Goal: Task Accomplishment & Management: Use online tool/utility

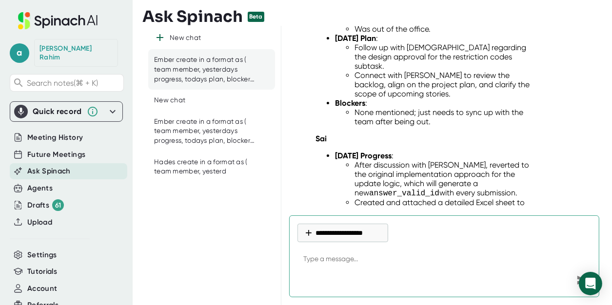
scroll to position [571, 0]
click at [183, 103] on div "New chat" at bounding box center [169, 101] width 31 height 10
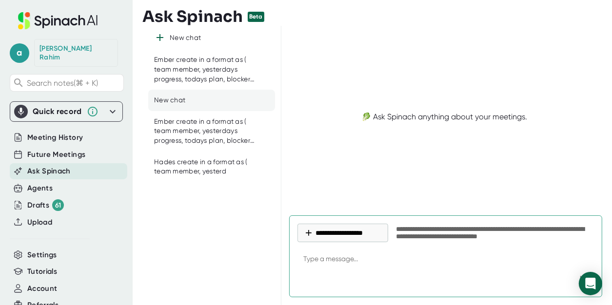
scroll to position [0, 0]
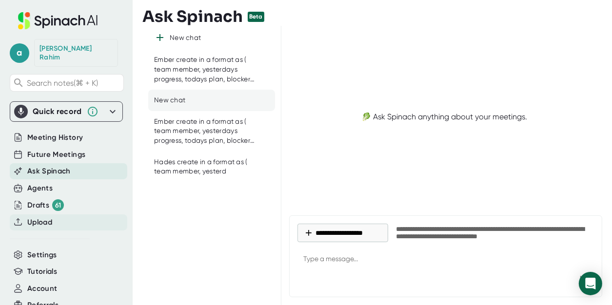
click at [46, 218] on span "Upload" at bounding box center [39, 222] width 25 height 11
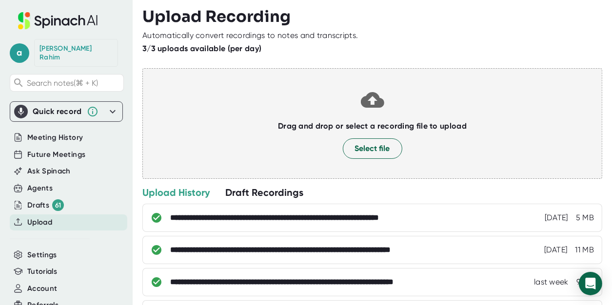
click at [376, 135] on div at bounding box center [372, 134] width 439 height 7
click at [375, 144] on span "Select file" at bounding box center [372, 149] width 35 height 12
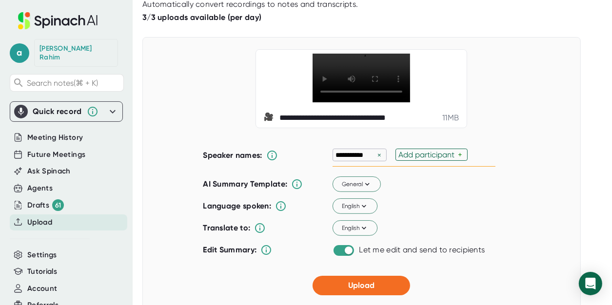
scroll to position [66, 0]
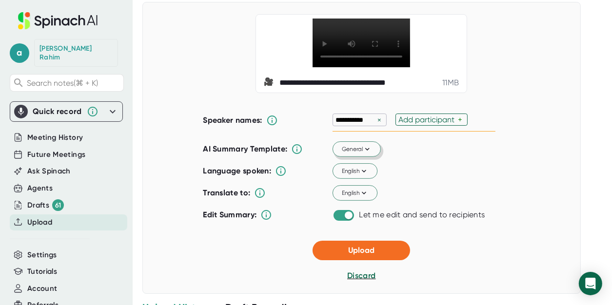
click at [363, 154] on icon at bounding box center [367, 149] width 9 height 9
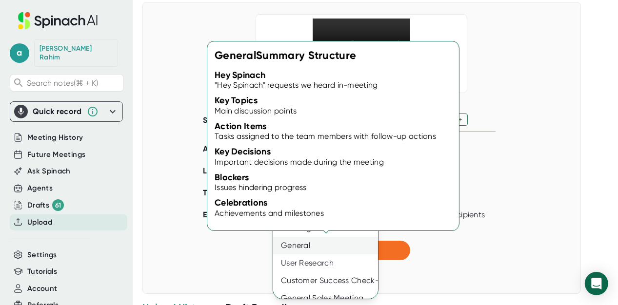
click at [322, 249] on div "General" at bounding box center [328, 246] width 111 height 18
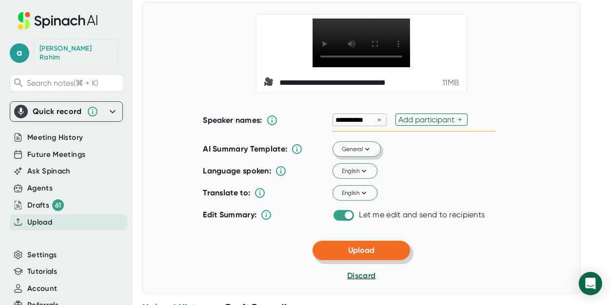
click at [361, 255] on span "Upload" at bounding box center [361, 250] width 26 height 9
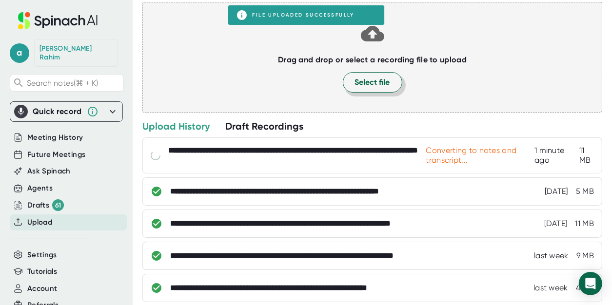
click at [370, 80] on span "Select file" at bounding box center [372, 83] width 35 height 12
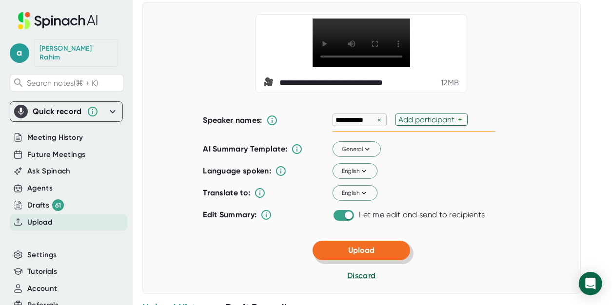
click at [372, 260] on button "Upload" at bounding box center [362, 251] width 98 height 20
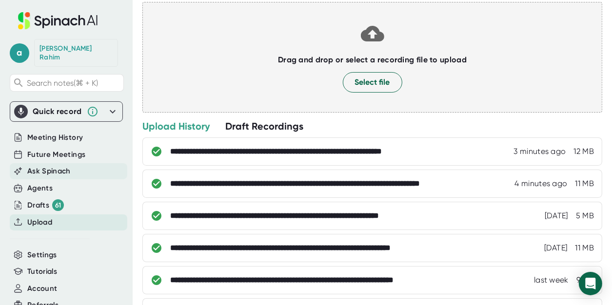
click at [42, 166] on span "Ask Spinach" at bounding box center [48, 171] width 43 height 11
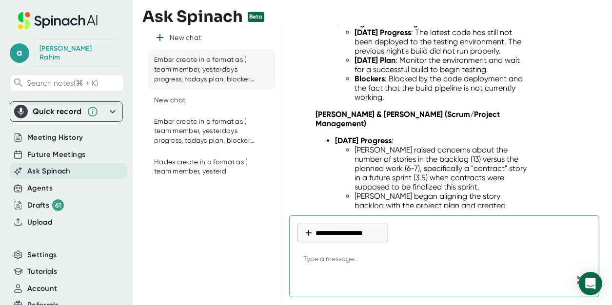
scroll to position [1108, 0]
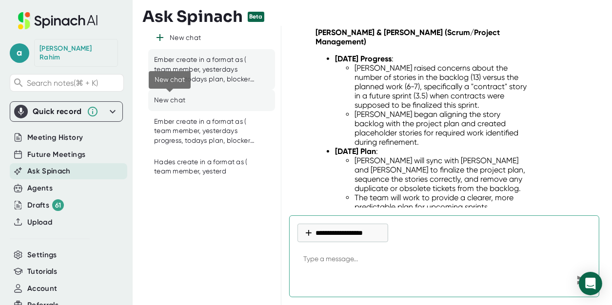
click at [181, 101] on div "New chat" at bounding box center [169, 101] width 31 height 10
type textarea "x"
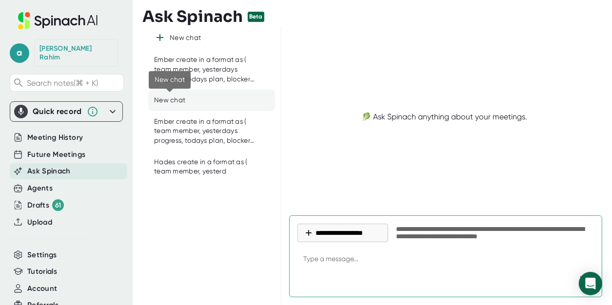
scroll to position [0, 0]
paste textarea "Presented by: Operations Discussed allowing vendors on a rotational, approved b…"
type textarea "Presented by: Operations Discussed allowing vendors on a rotational, approved b…"
type textarea "x"
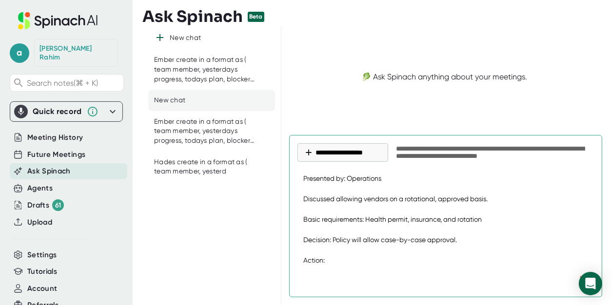
click at [305, 180] on textarea "Presented by: Operations Discussed allowing vendors on a rotational, approved b…" at bounding box center [446, 220] width 297 height 104
click at [304, 179] on textarea "Presented by: Operations Discussed allowing vendors on a rotational, approved b…" at bounding box center [446, 220] width 297 height 104
type textarea "fPresented by: Operations Discussed allowing vendors on a rotational, approved …"
type textarea "x"
type textarea "foPresented by: Operations Discussed allowing vendors on a rotational, approved…"
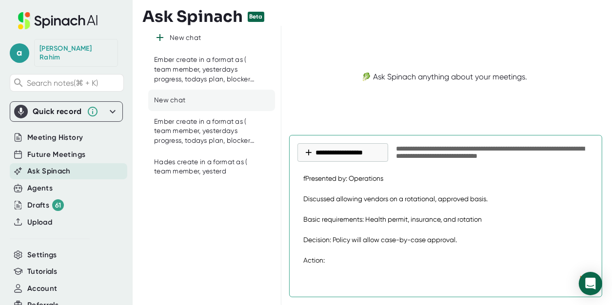
type textarea "x"
type textarea "forPresented by: Operations Discussed allowing vendors on a rotational, approve…"
type textarea "x"
type textarea "for Presented by: Operations Discussed allowing vendors on a rotational, approv…"
type textarea "x"
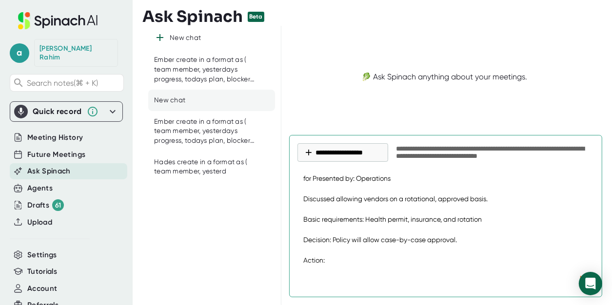
type textarea "for ePresented by: Operations Discussed allowing vendors on a rotational, appro…"
type textarea "x"
type textarea "for eaPresented by: Operations Discussed allowing vendors on a rotational, appr…"
type textarea "x"
type textarea "for eacPresented by: Operations Discussed allowing vendors on a rotational, app…"
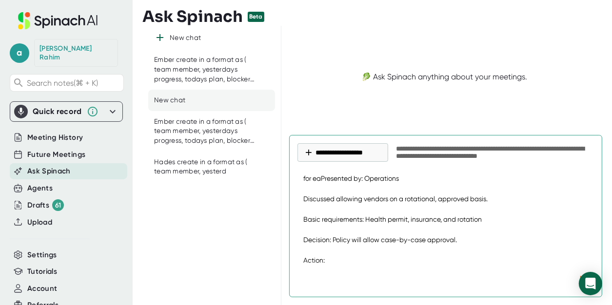
type textarea "x"
type textarea "for eachPresented by: Operations Discussed allowing vendors on a rotational, ap…"
type textarea "x"
type textarea "for each Presented by: Operations Discussed allowing vendors on a rotational, a…"
type textarea "x"
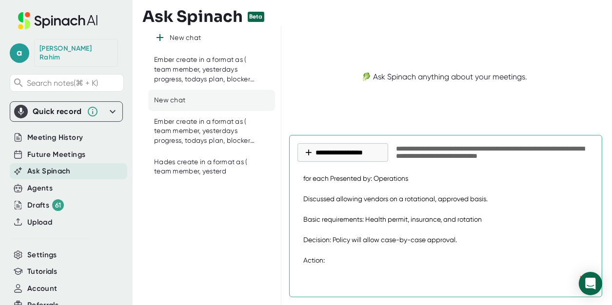
type textarea "for each APresented by: Operations Discussed allowing vendors on a rotational, …"
type textarea "x"
type textarea "for each AgPresented by: Operations Discussed allowing vendors on a rotational,…"
type textarea "x"
type textarea "for each AgePresented by: Operations Discussed allowing vendors on a rotational…"
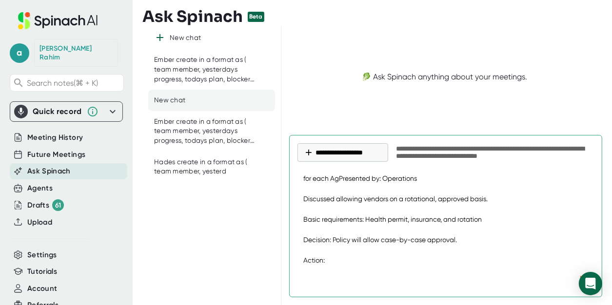
type textarea "x"
type textarea "for each AgenPresented by: Operations Discussed allowing vendors on a rotationa…"
type textarea "x"
type textarea "for each AgendPresented by: Operations Discussed allowing vendors on a rotation…"
type textarea "x"
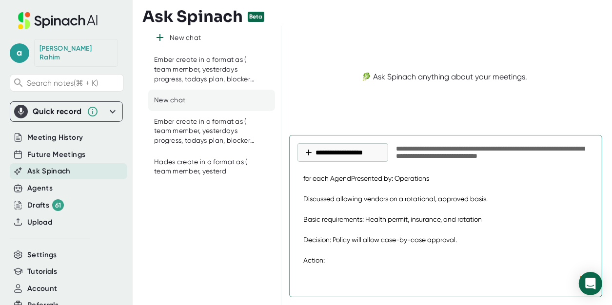
type textarea "for each AgendaPresented by: Operations Discussed allowing vendors on a rotatio…"
type textarea "x"
type textarea "for each Agenda Presented by: Operations Discussed allowing vendors on a rotati…"
type textarea "x"
type textarea "for each Agenda iPresented by: Operations Discussed allowing vendors on a rotat…"
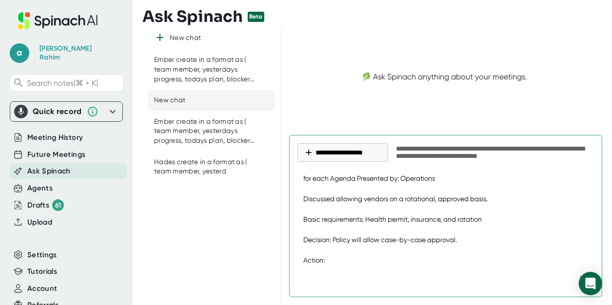
type textarea "x"
type textarea "for each Agenda itPresented by: Operations Discussed allowing vendors on a rota…"
type textarea "x"
type textarea "for each Agenda itePresented by: Operations Discussed allowing vendors on a rot…"
type textarea "x"
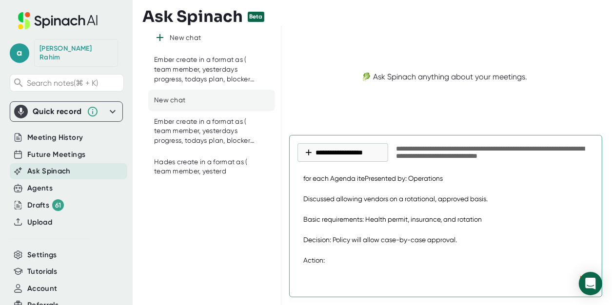
type textarea "for each Agenda itemPresented by: Operations Discussed allowing vendors on a ro…"
type textarea "x"
type textarea "for each Agenda item Presented by: Operations Discussed allowing vendors on a r…"
type textarea "x"
type textarea "for each Agenda item cPresented by: Operations Discussed allowing vendors on a …"
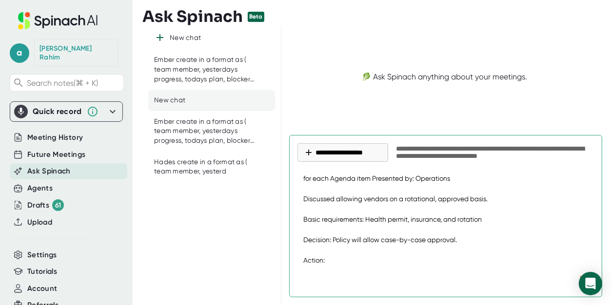
type textarea "x"
type textarea "for each Agenda item crPresented by: Operations Discussed allowing vendors on a…"
type textarea "x"
type textarea "for each Agenda item crePresented by: Operations Discussed allowing vendors on …"
type textarea "x"
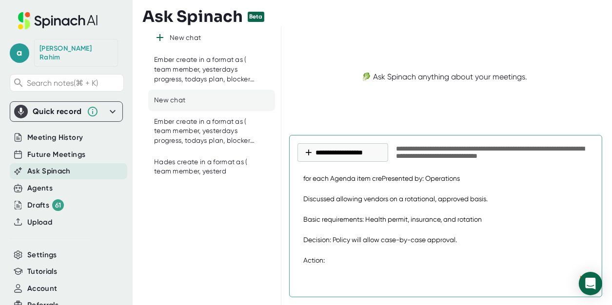
type textarea "for each Agenda item creaPresented by: Operations Discussed allowing vendors on…"
type textarea "x"
type textarea "for each Agenda item creatPresented by: Operations Discussed allowing vendors o…"
type textarea "x"
type textarea "for each Agenda item createPresented by: Operations Discussed allowing vendors …"
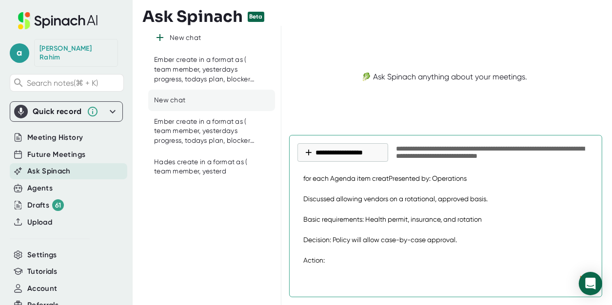
type textarea "x"
type textarea "for each Agenda item create Presented by: Operations Discussed allowing vendors…"
type textarea "x"
type textarea "for each Agenda item createPresented by: Operations Discussed allowing vendors …"
type textarea "x"
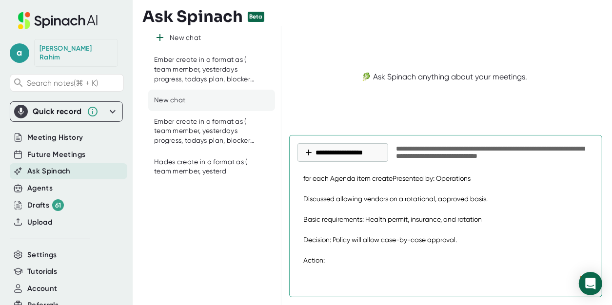
type textarea "for each Agenda item creatPresented by: Operations Discussed allowing vendors o…"
type textarea "x"
type textarea "for each Agenda item createPresented by: Operations Discussed allowing vendors …"
type textarea "x"
type textarea "for each Agenda item create Presented by: Operations Discussed allowing vendors…"
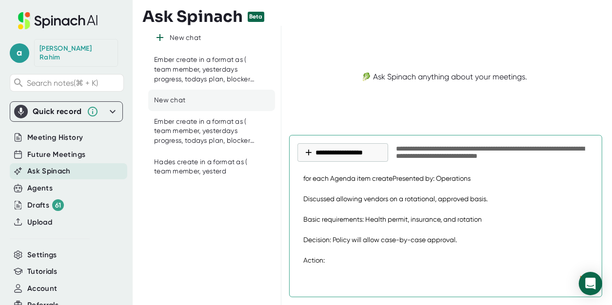
type textarea "x"
type textarea "for each Agenda item create mPresented by: Operations Discussed allowing vendor…"
type textarea "x"
type textarea "for each Agenda item create mePresented by: Operations Discussed allowing vendo…"
type textarea "x"
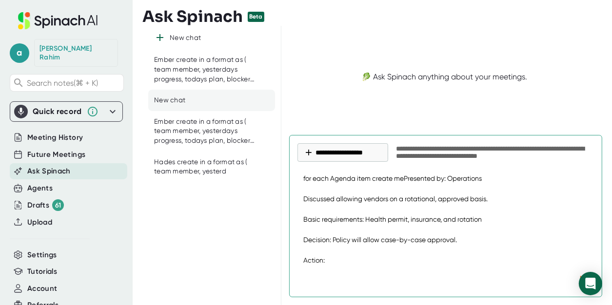
type textarea "for each Agenda item create meePresented by: Operations Discussed allowing vend…"
type textarea "x"
type textarea "for each Agenda item create meetPresented by: Operations Discussed allowing ven…"
type textarea "x"
type textarea "for each Agenda item create meetiPresented by: Operations Discussed allowing ve…"
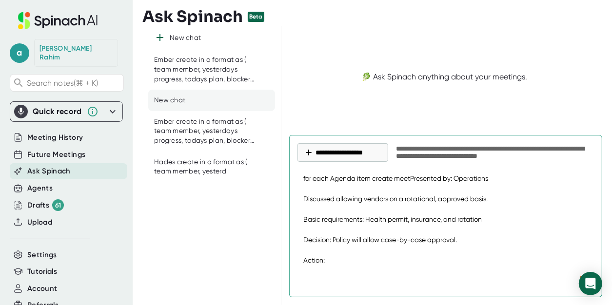
type textarea "x"
type textarea "for each Agenda item create meetinPresented by: Operations Discussed allowing v…"
type textarea "x"
type textarea "for each Agenda item create meetingPresented by: Operations Discussed allowing …"
type textarea "x"
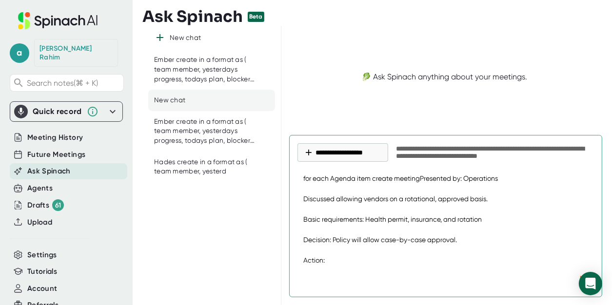
type textarea "for each Agenda item create meeting Presented by: Operations Discussed allowing…"
type textarea "x"
type textarea "for each Agenda item create meeting mPresented by: Operations Discussed allowin…"
type textarea "x"
type textarea "for each Agenda item create meeting miPresented by: Operations Discussed allowi…"
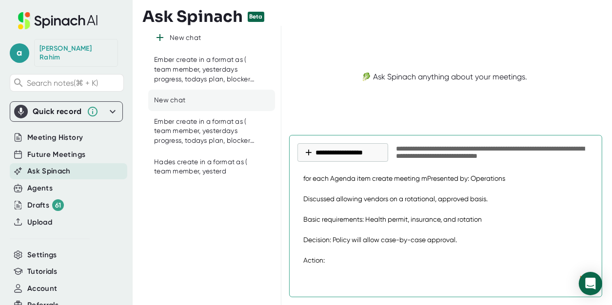
type textarea "x"
type textarea "for each Agenda item create meeting minPresented by: Operations Discussed allow…"
type textarea "x"
type textarea "for each Agenda item create meeting minuPresented by: Operations Discussed allo…"
type textarea "x"
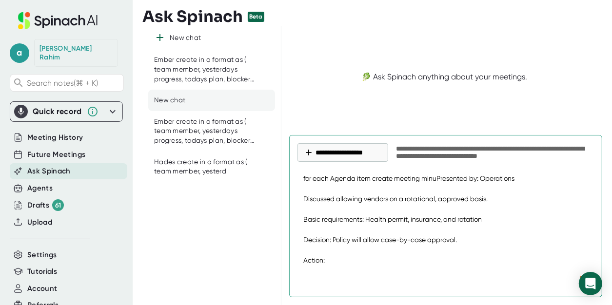
type textarea "for each Agenda item create meeting minutPresented by: Operations Discussed all…"
type textarea "x"
type textarea "for each Agenda item create meeting minutePresented by: Operations Discussed al…"
type textarea "x"
type textarea "for each Agenda item create meeting minutesPresented by: Operations Discussed a…"
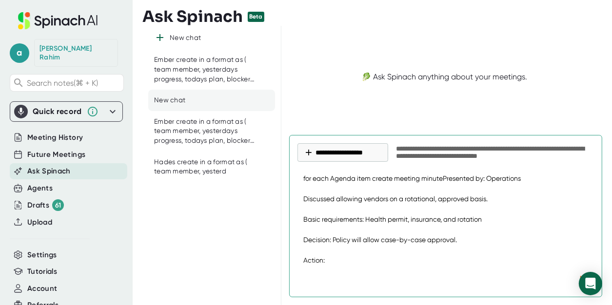
type textarea "x"
type textarea "for each Agenda item create meeting minutes Presented by: Operations Discussed …"
type textarea "x"
type textarea "for each Agenda item create meeting minutes Presented by: Operations Discussed …"
type textarea "x"
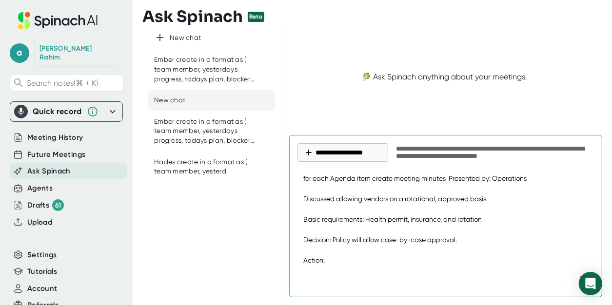
type textarea "for each Agenda item create meeting minutes wPresented by: Operations Discussed…"
type textarea "x"
type textarea "for each Agenda item create meeting minutes wiPresented by: Operations Discusse…"
type textarea "x"
type textarea "for each Agenda item create meeting minutes witPresented by: Operations Discuss…"
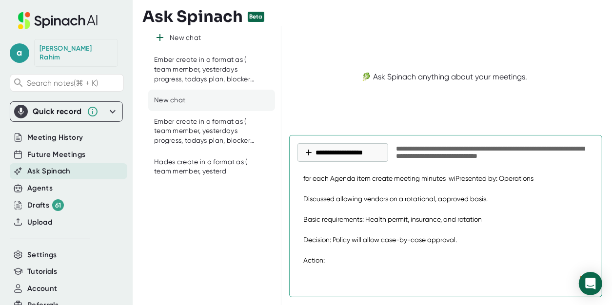
type textarea "x"
type textarea "for each Agenda item create meeting minutes withPresented by: Operations Discus…"
type textarea "x"
type textarea "for each Agenda item create meeting minutes with Presented by: Operations Discu…"
type textarea "x"
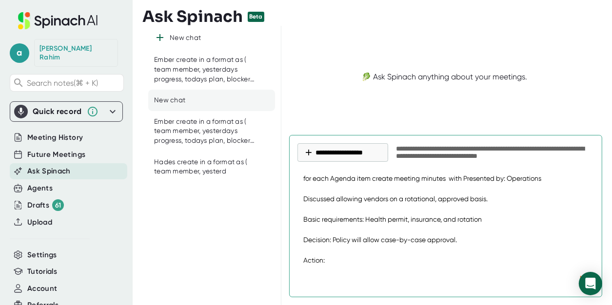
type textarea "for each Agenda item create meeting minutes with :Presented by: Operations Disc…"
type textarea "x"
type textarea "for each Agenda item create meeting minutes with : Presented by: Operations Dis…"
type textarea "x"
click at [550, 179] on textarea "for each Agenda item create meeting minutes with : Presented by: Operations Dis…" at bounding box center [446, 220] width 297 height 104
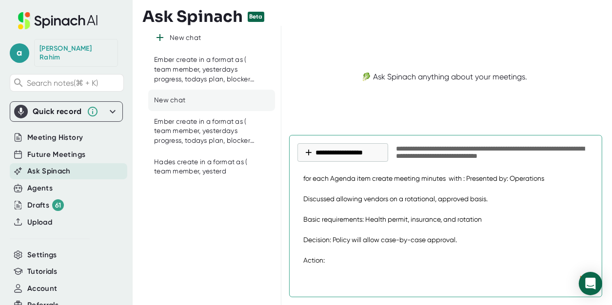
drag, startPoint x: 514, startPoint y: 178, endPoint x: 550, endPoint y: 180, distance: 36.2
click at [550, 180] on textarea "for each Agenda item create meeting minutes with : Presented by: Operations Dis…" at bounding box center [446, 220] width 297 height 104
type textarea "for each Agenda item create meeting minutes with : Presented by: Discussed allo…"
type textarea "x"
type textarea "for each Agenda item create meeting minutes with : Presented by: Discussed allo…"
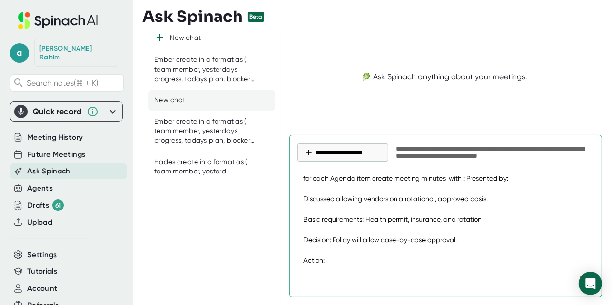
type textarea "x"
type textarea "for each Agenda item create meeting minutes with : Presented by Discussed allow…"
type textarea "x"
type textarea "for each Agenda item create meeting minutes with : Presented by, Discussed allo…"
type textarea "x"
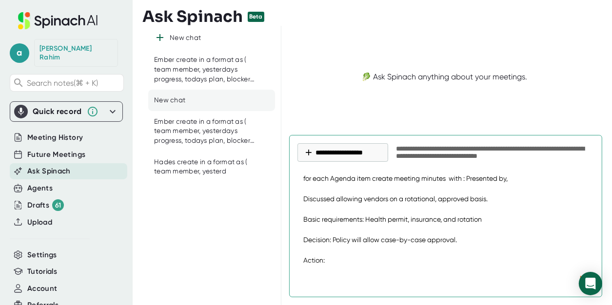
type textarea "for each Agenda item create meeting minutes with : Presented by, Discussed allo…"
type textarea "x"
click at [303, 199] on textarea "for each Agenda item create meeting minutes with : Presented by, Discussed allo…" at bounding box center [446, 220] width 297 height 104
type textarea "for each Agenda item create meeting minutes with : Presented by, Discussed allo…"
type textarea "x"
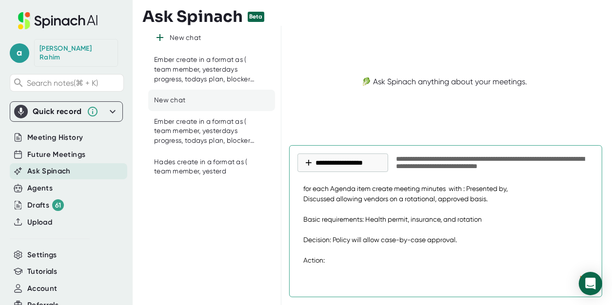
type textarea "for each Agenda item create meeting minutes with : Presented by, Discussed allo…"
type textarea "x"
click at [439, 199] on textarea "for each Agenda item create meeting minutes with : Presented by, Discussed allo…" at bounding box center [446, 225] width 297 height 94
click at [545, 188] on textarea "for each Agenda item create meeting minutes with : Presented by, Discussed allo…" at bounding box center [446, 225] width 297 height 94
drag, startPoint x: 536, startPoint y: 188, endPoint x: 554, endPoint y: 197, distance: 19.9
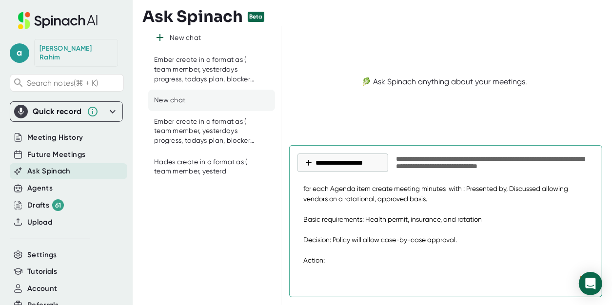
click at [554, 197] on textarea "for each Agenda item create meeting minutes with : Presented by, Discussed allo…" at bounding box center [446, 225] width 297 height 94
type textarea "for each Agenda item create meeting minutes with : Presented by, Discuss Basic …"
type textarea "x"
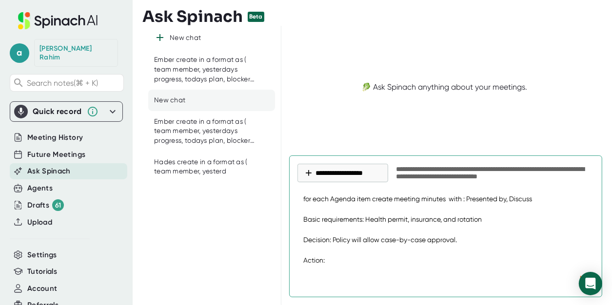
type textarea "for each Agenda item create meeting minutes with : Presented by, Discus Basic r…"
type textarea "x"
type textarea "for each Agenda item create meeting minutes with : Presented by, Discu Basic re…"
type textarea "x"
type textarea "for each Agenda item create meeting minutes with : Presented by, Disc Basic req…"
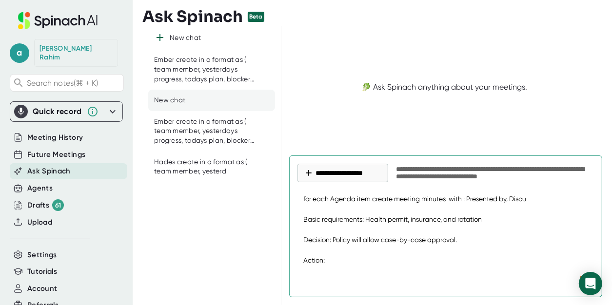
type textarea "x"
type textarea "for each Agenda item create meeting minutes with : Presented by, Dis Basic requ…"
type textarea "x"
type textarea "for each Agenda item create meeting minutes with : Presented by, [PERSON_NAME] …"
type textarea "x"
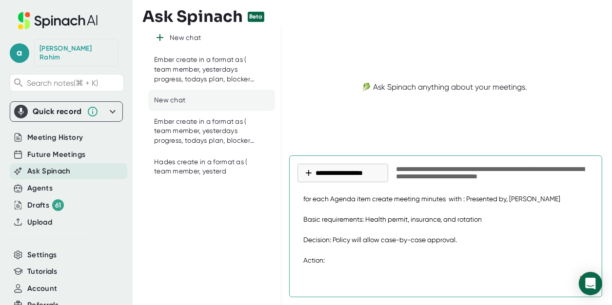
type textarea "for each Agenda item create meeting minutes with : Presented by, D Basic requir…"
type textarea "x"
type textarea "for each Agenda item create meeting minutes with : Presented by, Basic requirem…"
type textarea "x"
type textarea "for each Agenda item create meeting minutes with : Presented by, Basic requirem…"
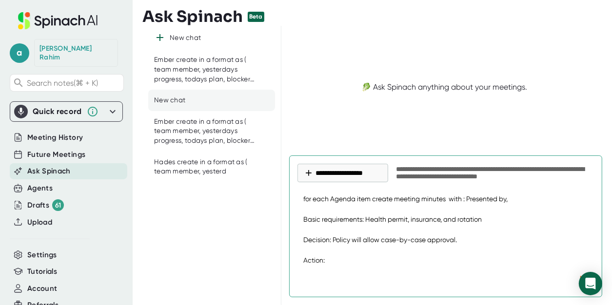
type textarea "x"
type textarea "for each Agenda item create meeting minutes with : Presented by, Basic requirem…"
type textarea "x"
type textarea "for each Agenda item create meeting minutes with : Presented by, Basic requirem…"
type textarea "x"
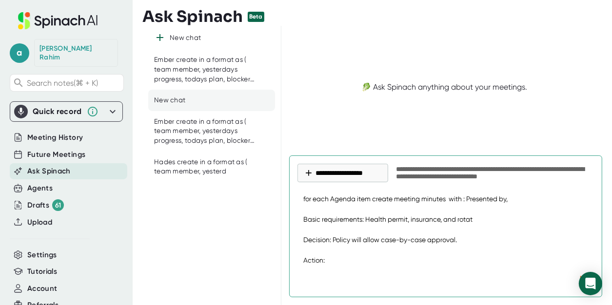
type textarea "for each Agenda item create meeting minutes with : Presented by, Basic requirem…"
type textarea "x"
type textarea "for each Agenda item create meeting minutes with : Presented by, Basic requirem…"
type textarea "x"
type textarea "for each Agenda item create meeting minutes with : Presented by, Basic requirem…"
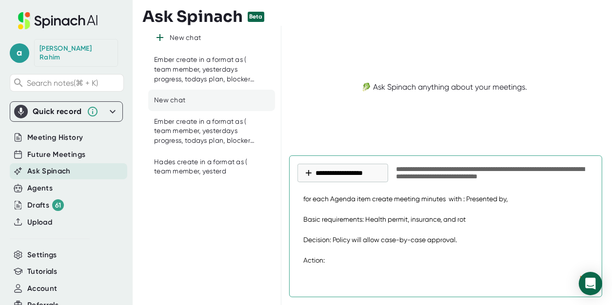
type textarea "x"
type textarea "for each Agenda item create meeting minutes with : Presented by, Basic requirem…"
type textarea "x"
type textarea "for each Agenda item create meeting minutes with : Presented by, Basic requirem…"
type textarea "x"
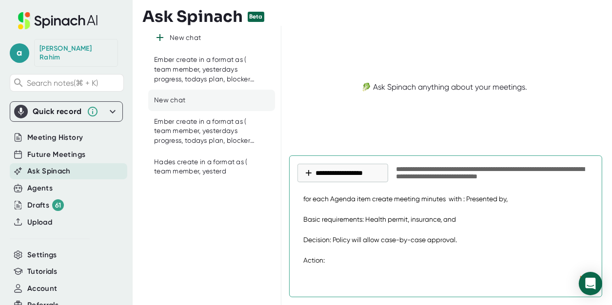
type textarea "for each Agenda item create meeting minutes with : Presented by, Basic requirem…"
type textarea "x"
type textarea "for each Agenda item create meeting minutes with : Presented by, Basic requirem…"
type textarea "x"
type textarea "for each Agenda item create meeting minutes with : Presented by, Basic requirem…"
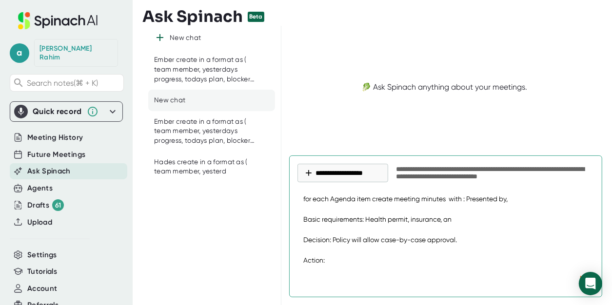
type textarea "x"
type textarea "for each Agenda item create meeting minutes with : Presented by, Basic requirem…"
type textarea "x"
type textarea "for each Agenda item create meeting minutes with : Presented by, Basic requirem…"
type textarea "x"
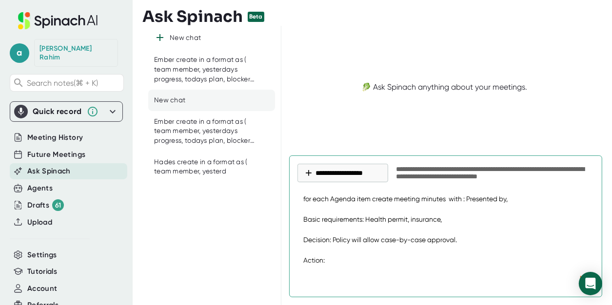
type textarea "for each Agenda item create meeting minutes with : Presented by, Basic requirem…"
type textarea "x"
type textarea "for each Agenda item create meeting minutes with : Presented by, Basic requirem…"
type textarea "x"
type textarea "for each Agenda item create meeting minutes with : Presented by, Basic requirem…"
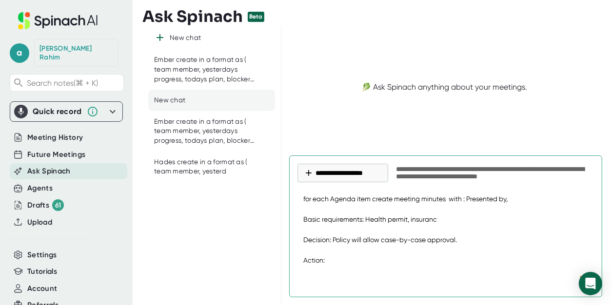
type textarea "x"
type textarea "for each Agenda item create meeting minutes with : Presented by, Basic requirem…"
type textarea "x"
type textarea "for each Agenda item create meeting minutes with : Presented by, Basic requirem…"
type textarea "x"
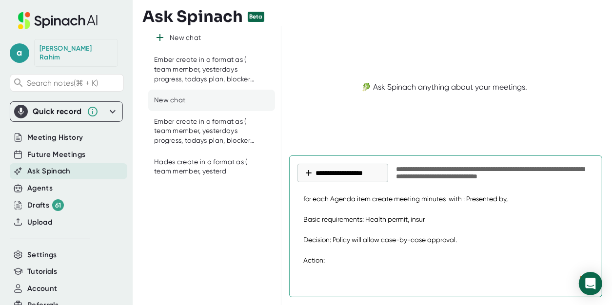
type textarea "for each Agenda item create meeting minutes with : Presented by, Basic requirem…"
type textarea "x"
type textarea "for each Agenda item create meeting minutes with : Presented by, Basic requirem…"
type textarea "x"
type textarea "for each Agenda item create meeting minutes with : Presented by, Basic requirem…"
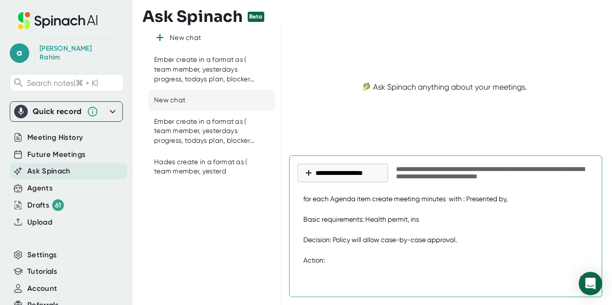
type textarea "x"
type textarea "for each Agenda item create meeting minutes with : Presented by, Basic requirem…"
type textarea "x"
type textarea "for each Agenda item create meeting minutes with : Presented by, Basic requirem…"
type textarea "x"
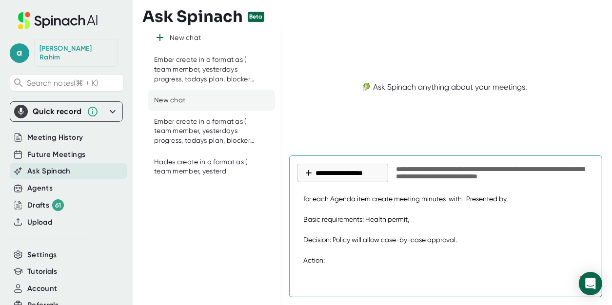
type textarea "for each Agenda item create meeting minutes with : Presented by, Basic requirem…"
type textarea "x"
type textarea "for each Agenda item create meeting minutes with : Presented by, Basic requirem…"
type textarea "x"
type textarea "for each Agenda item create meeting minutes with : Presented by, Basic requirem…"
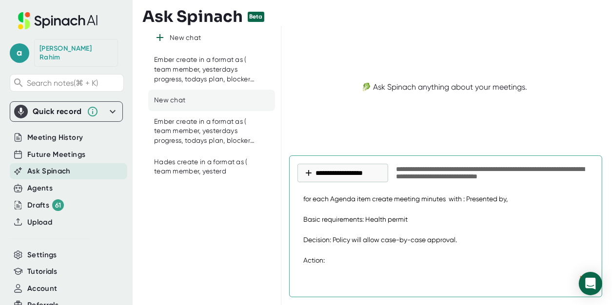
type textarea "x"
type textarea "for each Agenda item create meeting minutes with : Presented by, Basic requirem…"
type textarea "x"
type textarea "for each Agenda item create meeting minutes with : Presented by, Basic requirem…"
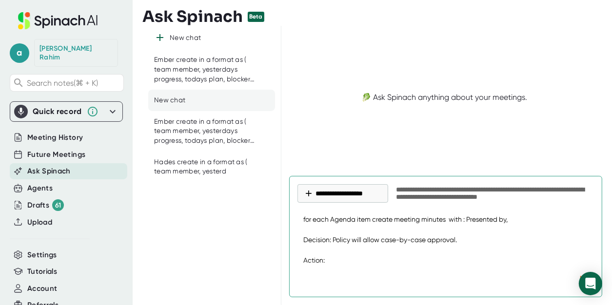
drag, startPoint x: 331, startPoint y: 239, endPoint x: 460, endPoint y: 241, distance: 129.7
click at [460, 241] on textarea "for each Agenda item create meeting minutes with : Presented by, Decision: Poli…" at bounding box center [446, 240] width 297 height 63
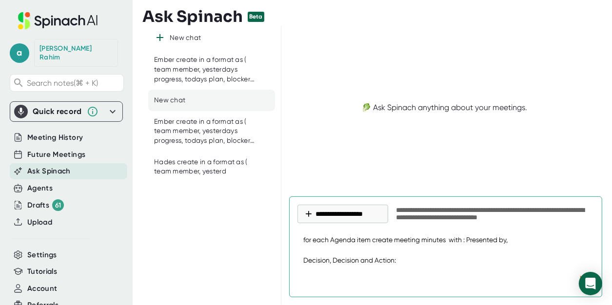
click at [429, 257] on textarea "for each Agenda item create meeting minutes with : Presented by, Decision, Deci…" at bounding box center [446, 250] width 297 height 42
click at [301, 257] on textarea "for each Agenda item create meeting minutes with : Presented by, Decision, Deci…" at bounding box center [446, 250] width 297 height 42
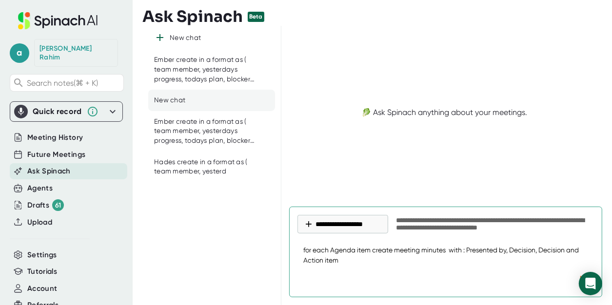
click at [345, 264] on textarea "for each Agenda item create meeting minutes with : Presented by, Decision, Deci…" at bounding box center [446, 255] width 297 height 32
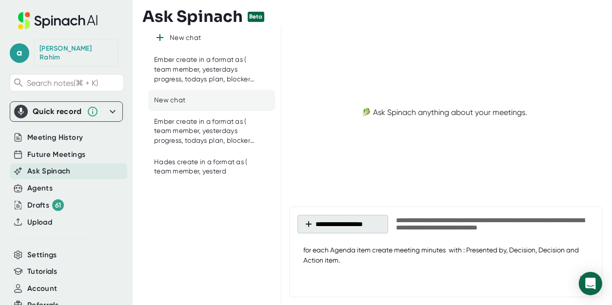
click at [302, 223] on button "**********" at bounding box center [343, 224] width 91 height 19
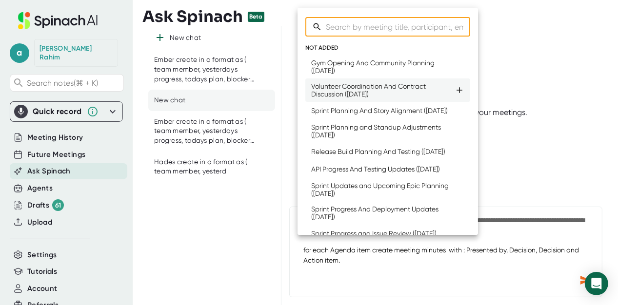
click at [344, 97] on div "Volunteer Coordination And Contract Discussion ([DATE])" at bounding box center [382, 90] width 143 height 16
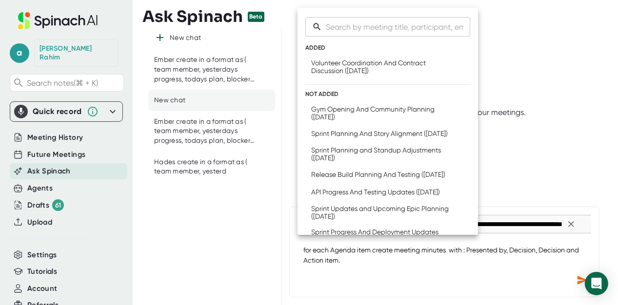
click at [551, 68] on div at bounding box center [309, 152] width 618 height 305
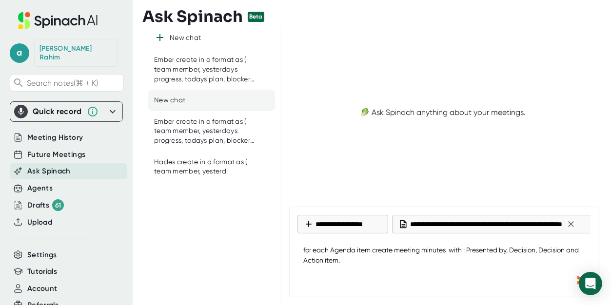
click at [575, 277] on div "Send message" at bounding box center [583, 281] width 18 height 18
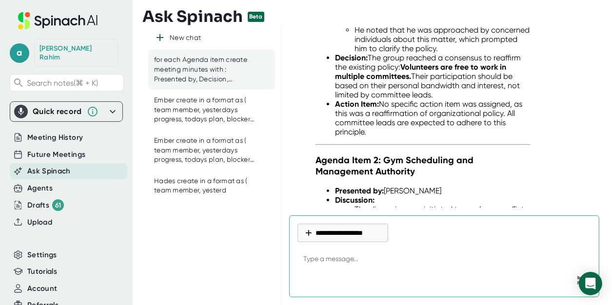
scroll to position [339, 0]
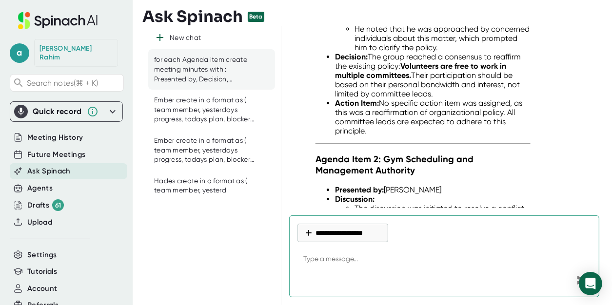
click at [339, 261] on textarea at bounding box center [445, 259] width 294 height 23
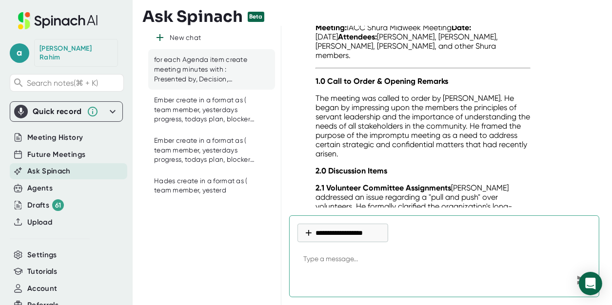
scroll to position [1962, 0]
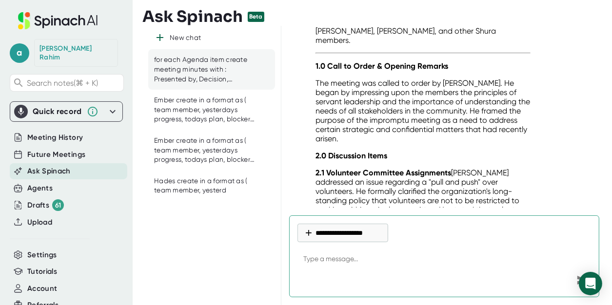
click at [335, 260] on textarea at bounding box center [445, 259] width 294 height 23
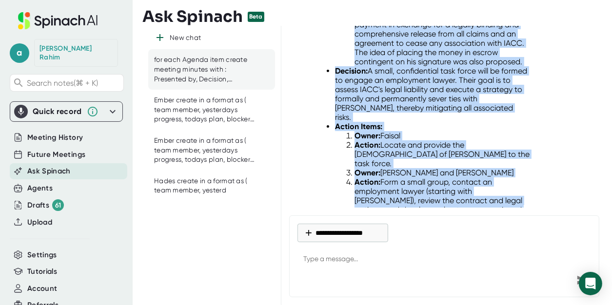
scroll to position [1707, 0]
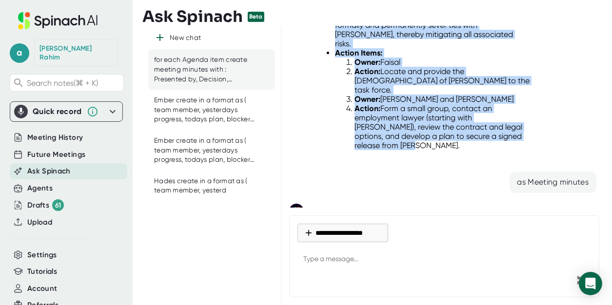
drag, startPoint x: 318, startPoint y: 142, endPoint x: 506, endPoint y: 88, distance: 195.9
click at [508, 88] on div "+ 1 meeting for each Agenda item create meeting minutes with : Presented by, De…" at bounding box center [442, 117] width 323 height 182
copy div "Meeting Minutes Date: [DATE] Attendees: [PERSON_NAME], [PERSON_NAME], [PERSON_N…"
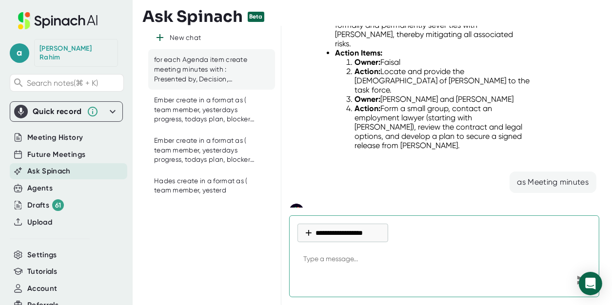
paste textarea "Gym opening"
click at [577, 277] on icon "Send message" at bounding box center [583, 281] width 12 height 12
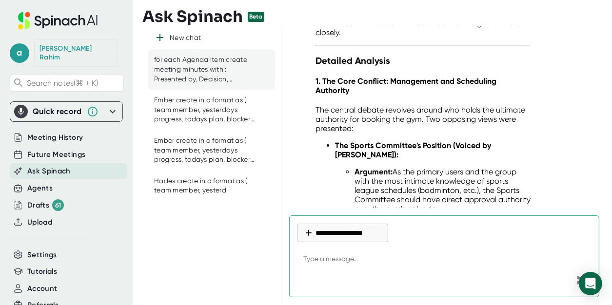
scroll to position [4183, 0]
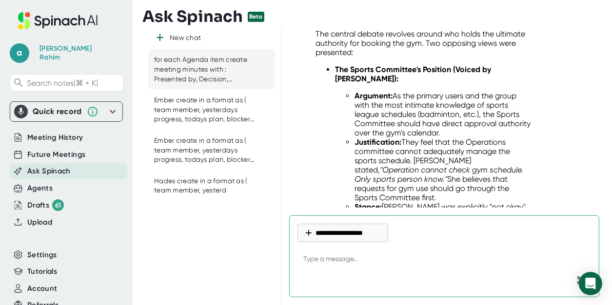
click at [326, 260] on textarea at bounding box center [445, 259] width 294 height 23
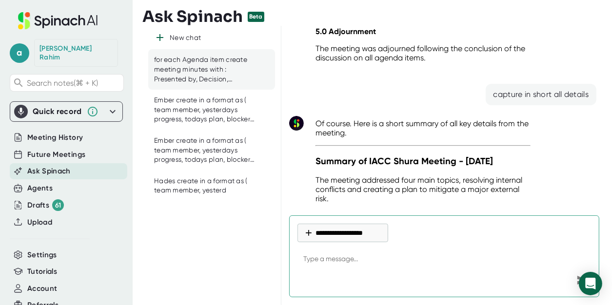
scroll to position [3124, 0]
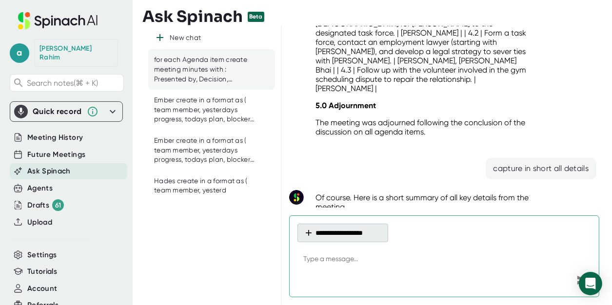
click at [309, 233] on icon at bounding box center [309, 233] width 10 height 10
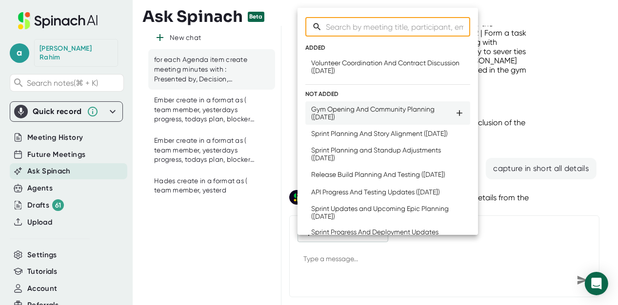
click at [355, 111] on div "Gym Opening And Community Planning ([DATE])" at bounding box center [382, 113] width 143 height 16
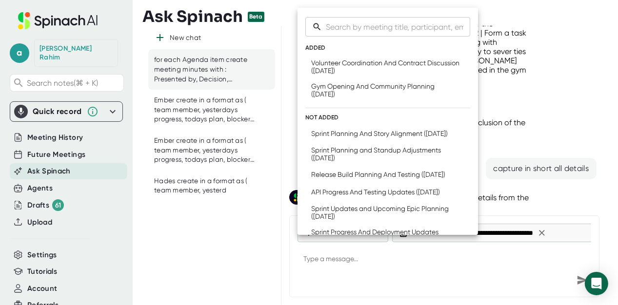
click at [581, 277] on div at bounding box center [309, 152] width 618 height 305
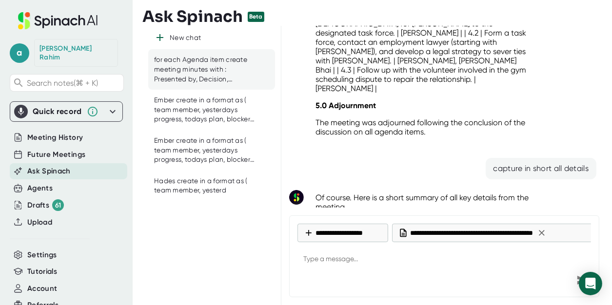
click at [575, 277] on div "Send message" at bounding box center [583, 281] width 18 height 18
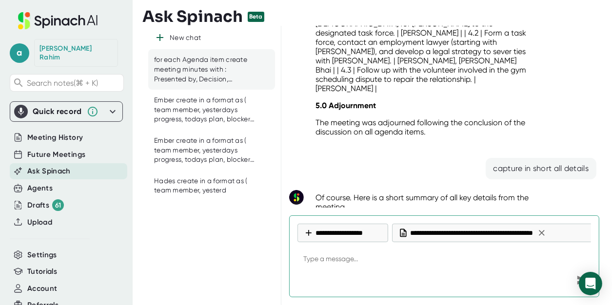
paste textarea "Agenda: Dua State of affairs Gym opening Jummah Salat Weekend events [DEMOGRAPH…"
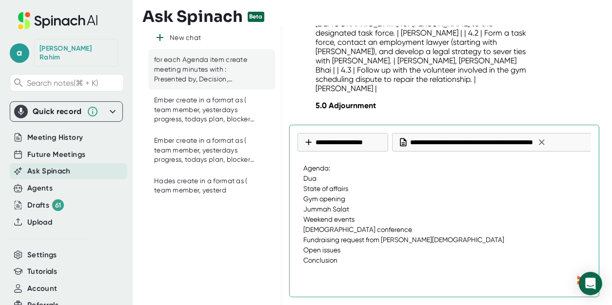
click at [576, 279] on div "Send message" at bounding box center [583, 281] width 18 height 18
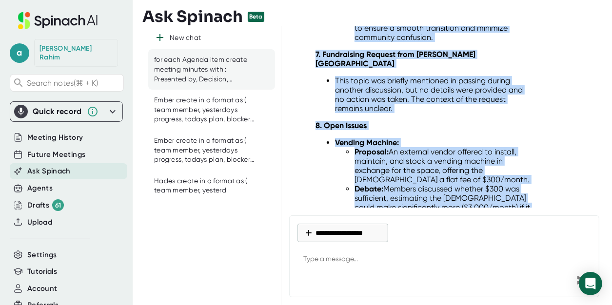
scroll to position [6715, 0]
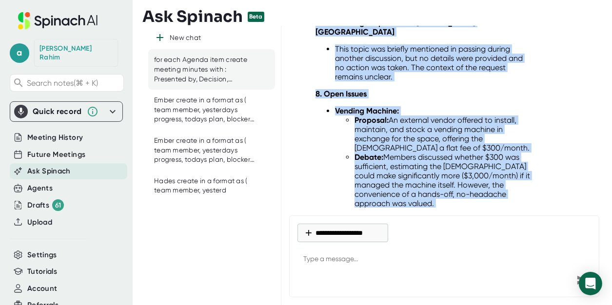
drag, startPoint x: 317, startPoint y: 38, endPoint x: 490, endPoint y: 175, distance: 220.9
copy div "Agenda 1. Dua The meeting commenced without a formal recorded dua. 2. State of …"
